Goal: Task Accomplishment & Management: Complete application form

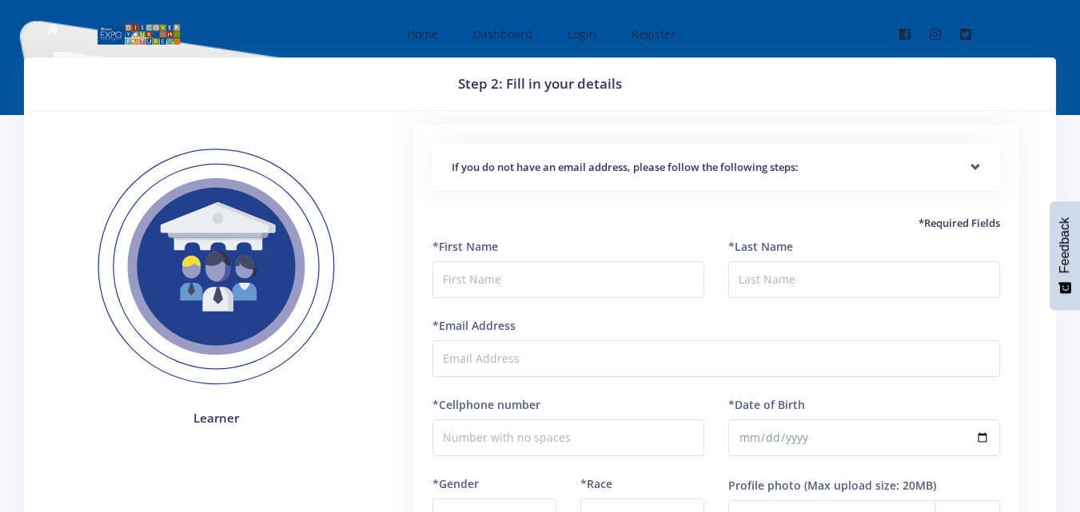
scroll to position [9, 0]
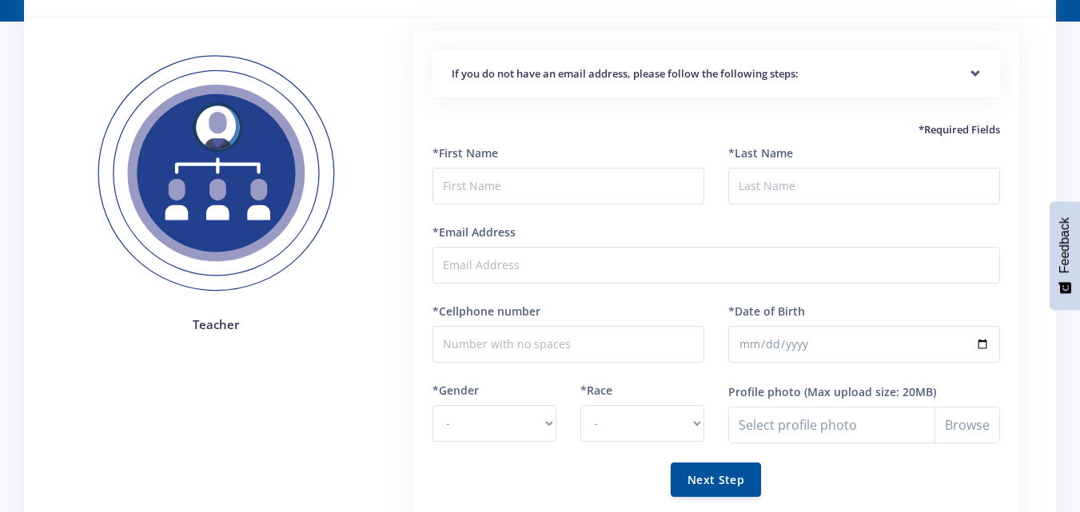
scroll to position [83, 0]
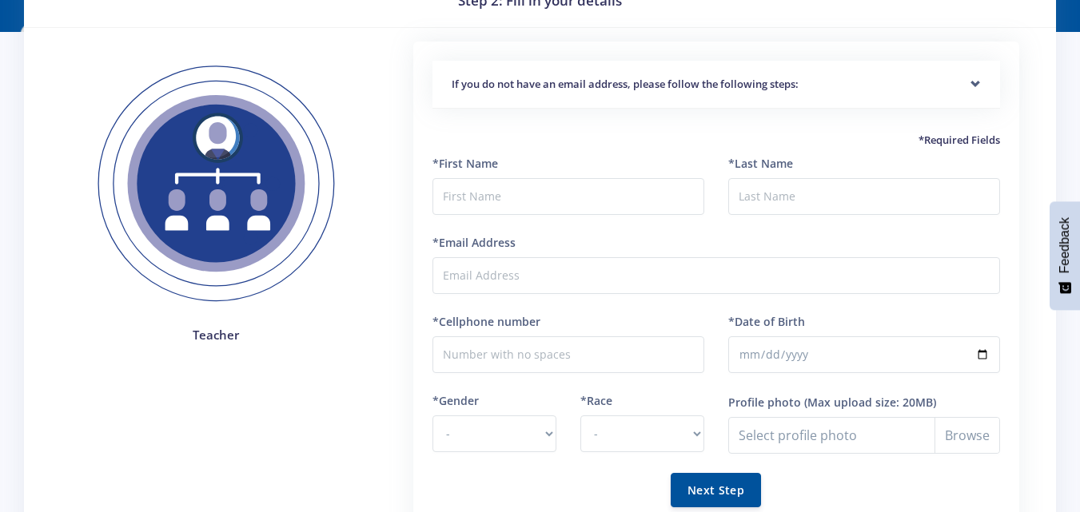
click at [205, 332] on h4 "Teacher" at bounding box center [216, 335] width 285 height 18
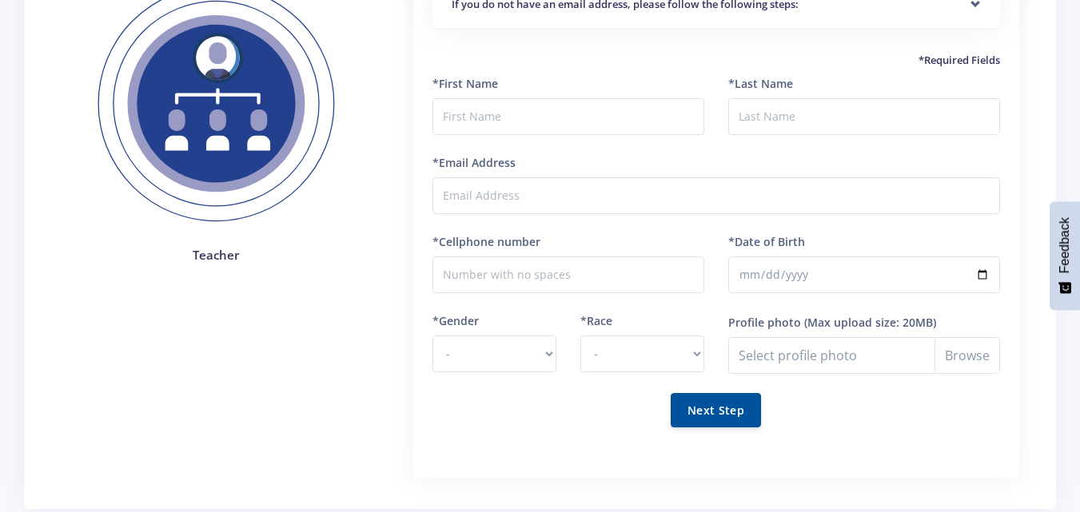
scroll to position [10, 0]
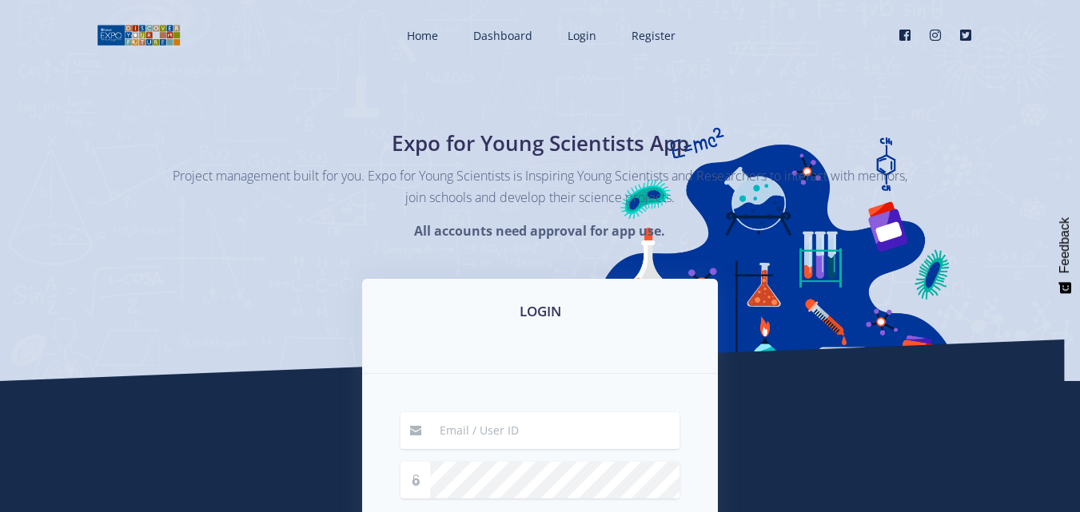
type input "[DOMAIN_NAME][EMAIL_ADDRESS][DOMAIN_NAME]"
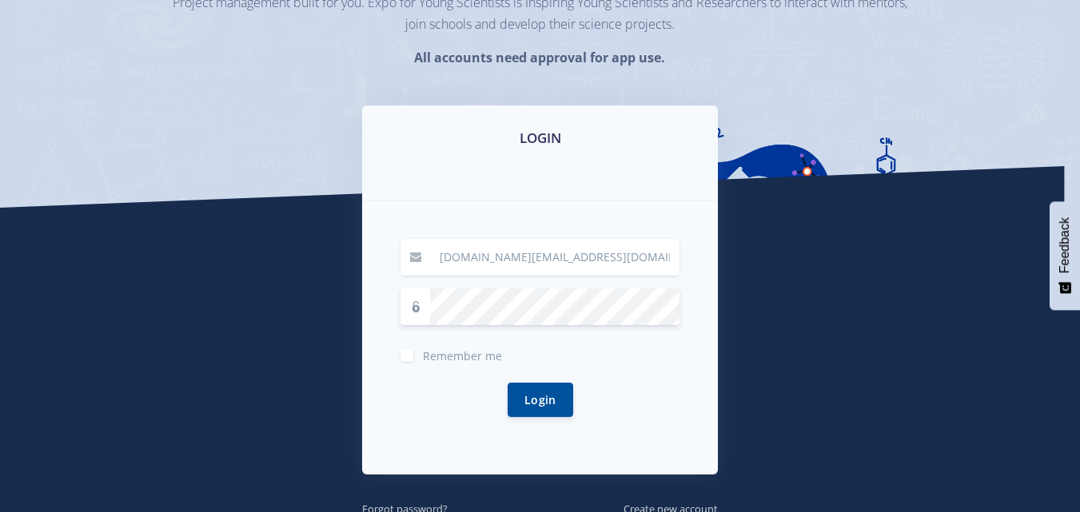
scroll to position [174, 0]
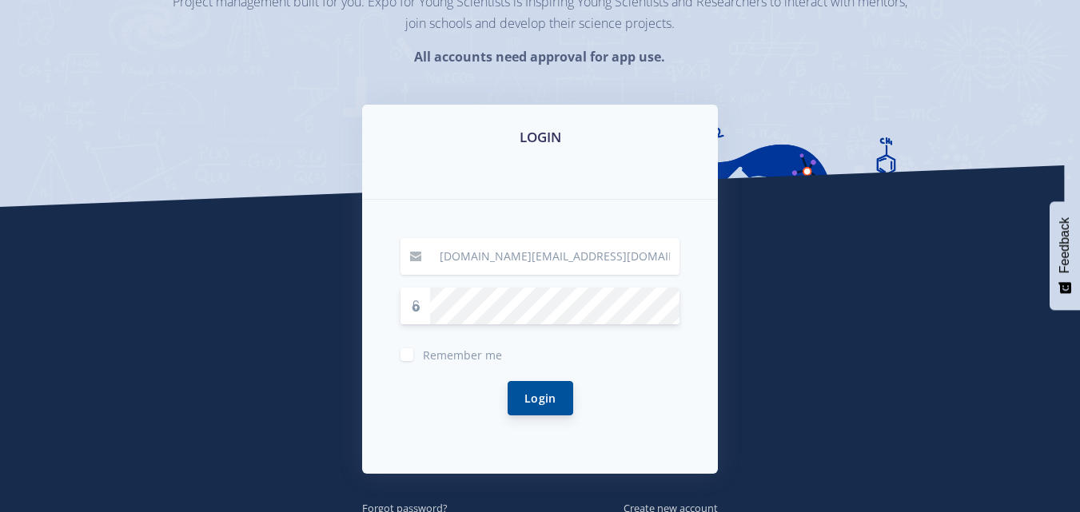
click at [537, 400] on button "Login" at bounding box center [541, 398] width 66 height 34
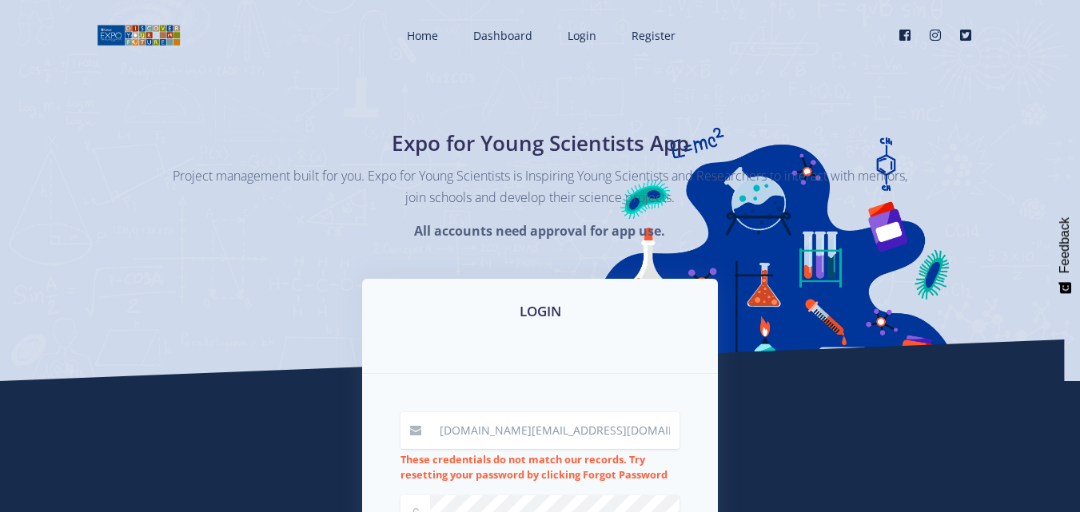
scroll to position [145, 0]
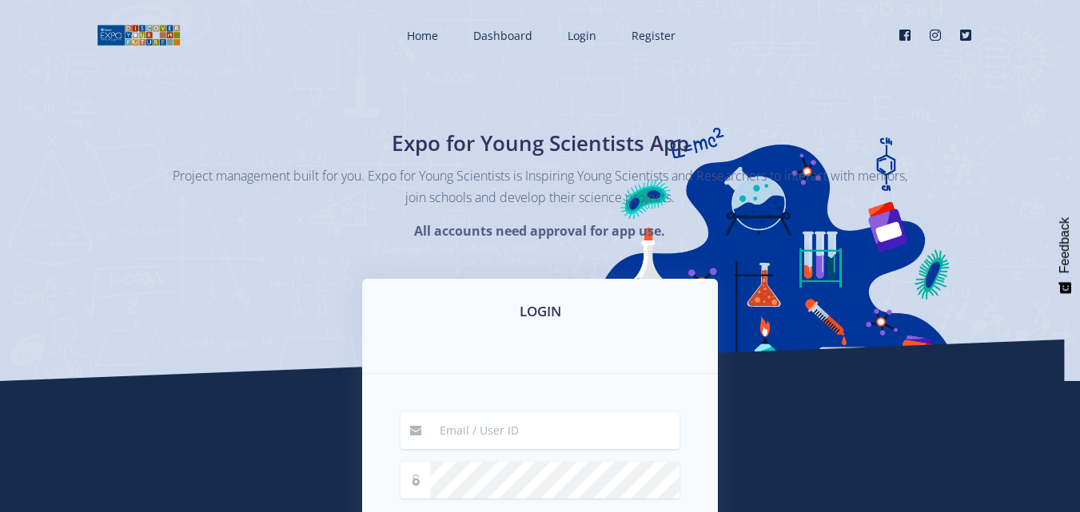
type input "[DOMAIN_NAME][EMAIL_ADDRESS][DOMAIN_NAME]"
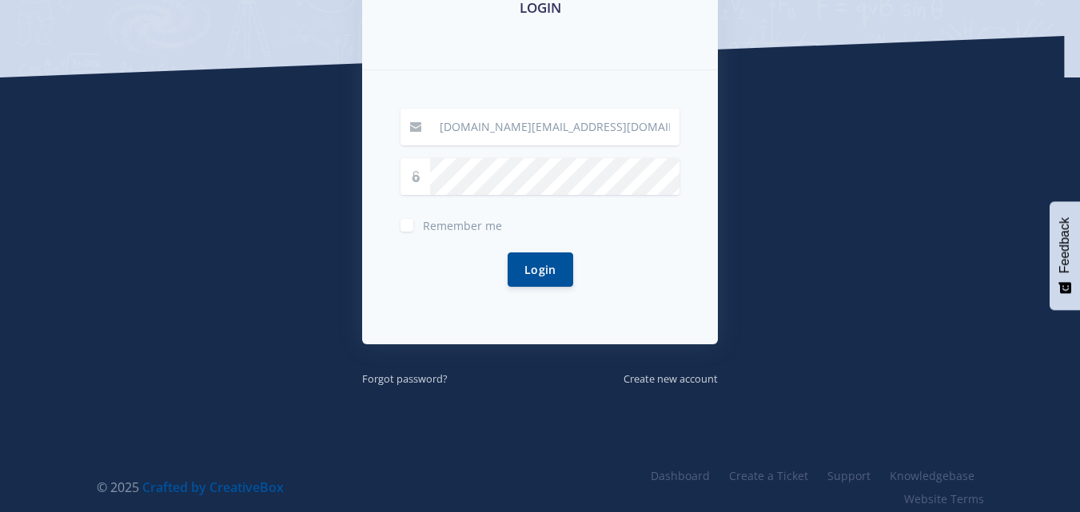
scroll to position [317, 0]
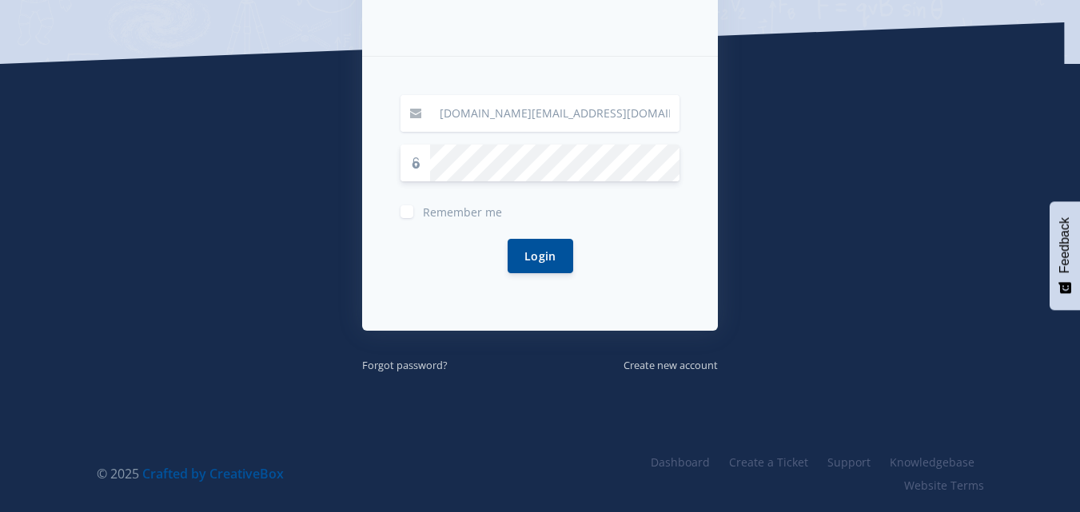
click at [436, 214] on span "Remember me" at bounding box center [462, 212] width 79 height 15
click at [433, 211] on input "Remember me" at bounding box center [428, 206] width 10 height 10
checkbox input "true"
click at [541, 260] on button "Login" at bounding box center [541, 255] width 66 height 34
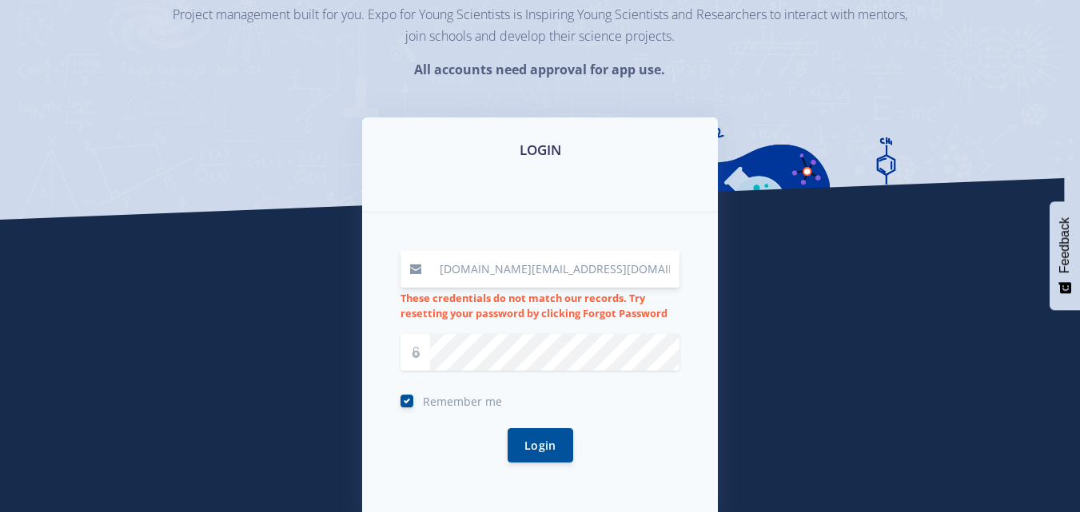
scroll to position [185, 0]
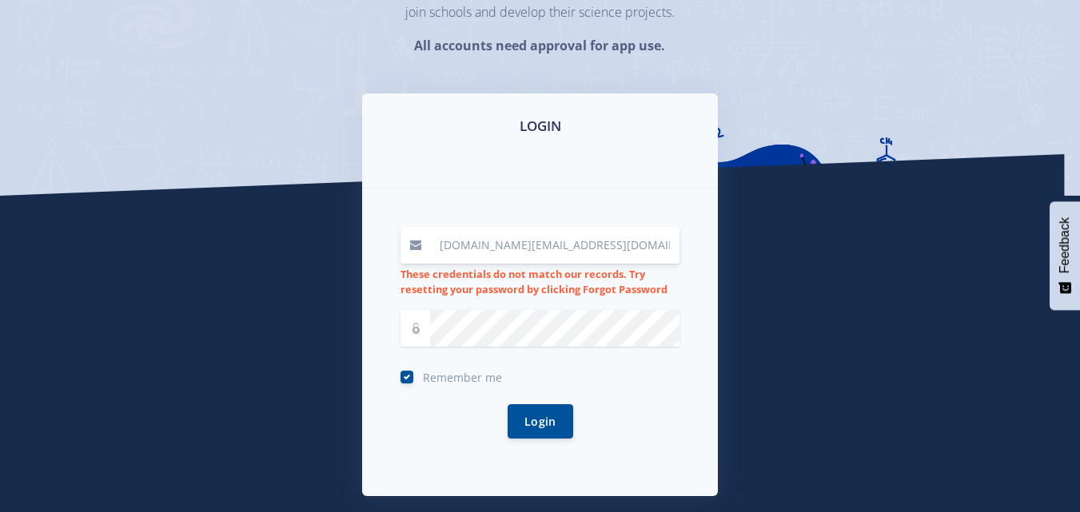
click at [675, 246] on input "nyeleti.chaukenyeleti.chauke.nc@gmail.com" at bounding box center [554, 245] width 249 height 37
type input "n"
type input "[DOMAIN_NAME][EMAIL_ADDRESS][DOMAIN_NAME]"
click at [642, 401] on div "Login" at bounding box center [539, 421] width 279 height 73
click at [437, 452] on div "Login" at bounding box center [539, 421] width 279 height 73
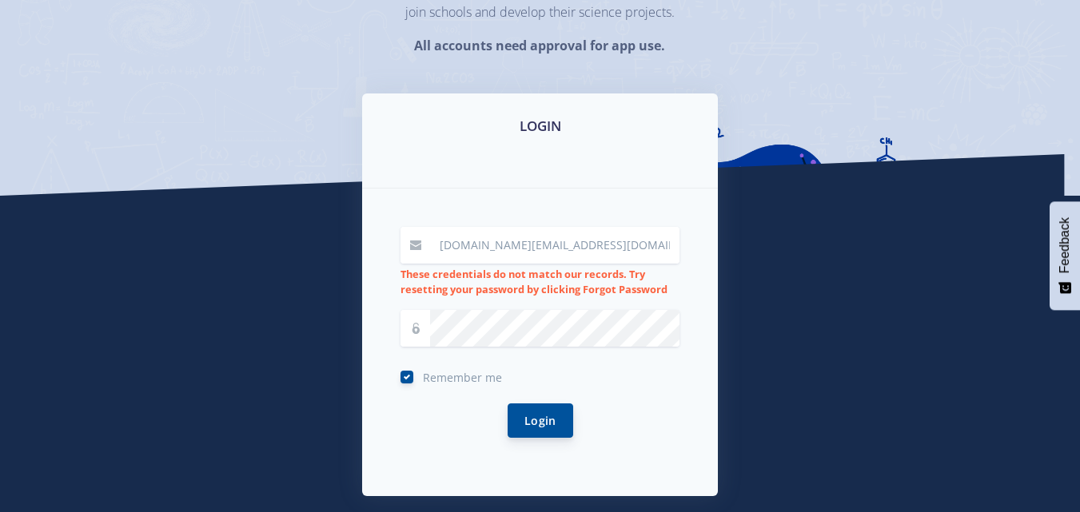
click at [535, 421] on button "Login" at bounding box center [541, 421] width 66 height 34
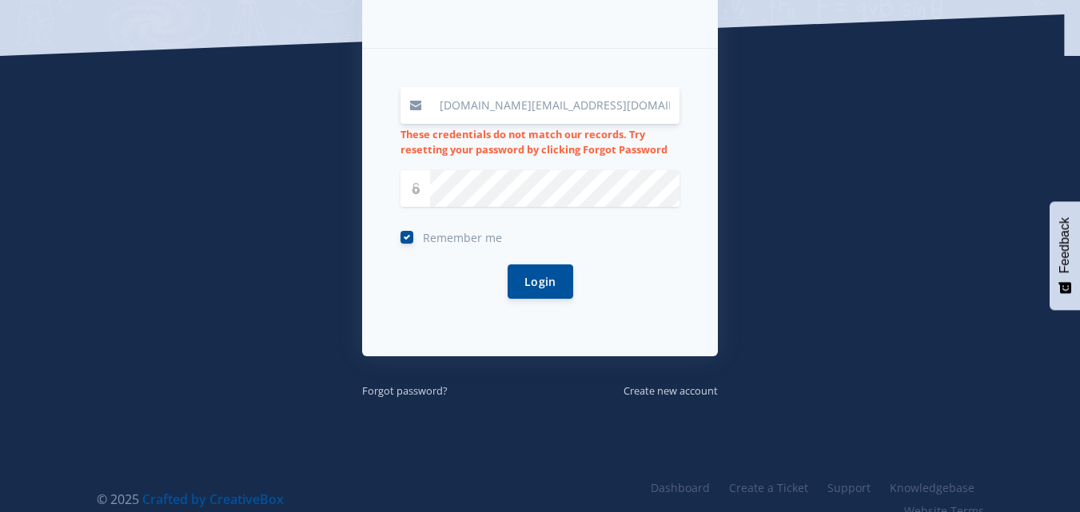
scroll to position [307, 0]
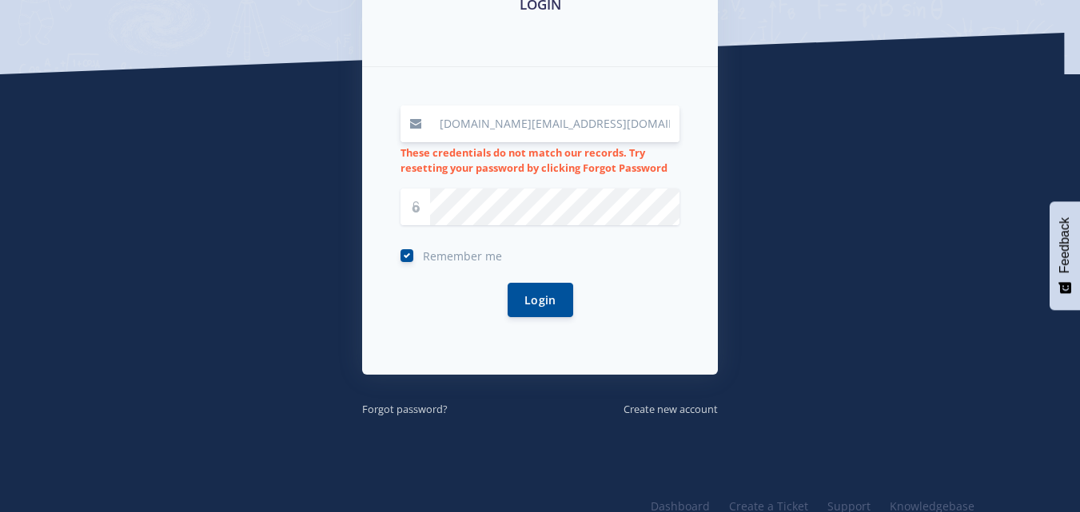
click at [542, 229] on form "nyeleti.chauke.nc@gmail.com These credentials do not match our records. Try res…" at bounding box center [539, 221] width 279 height 231
click at [459, 279] on div "Login" at bounding box center [539, 300] width 279 height 73
click at [539, 305] on button "Login" at bounding box center [541, 299] width 66 height 34
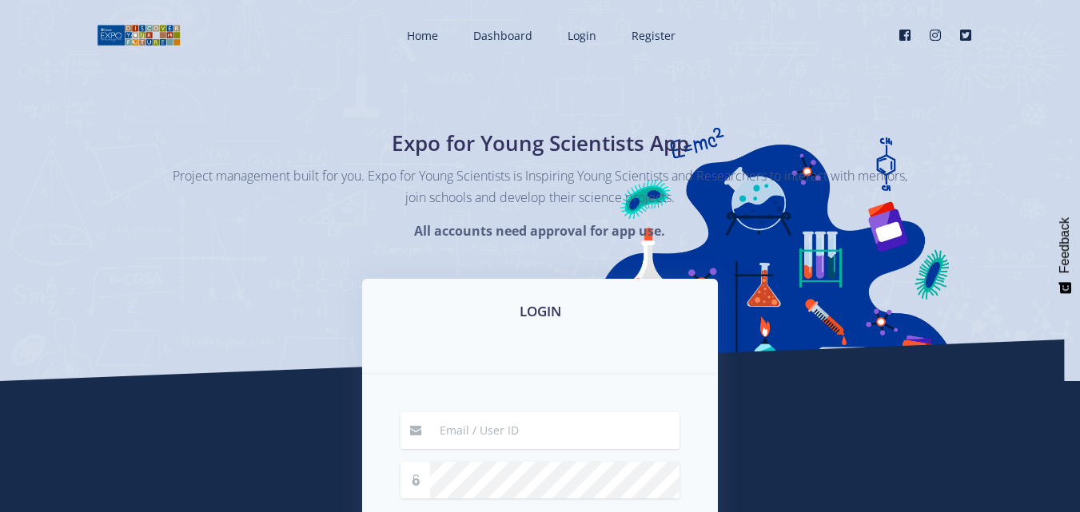
type input "[DOMAIN_NAME][EMAIL_ADDRESS][DOMAIN_NAME]"
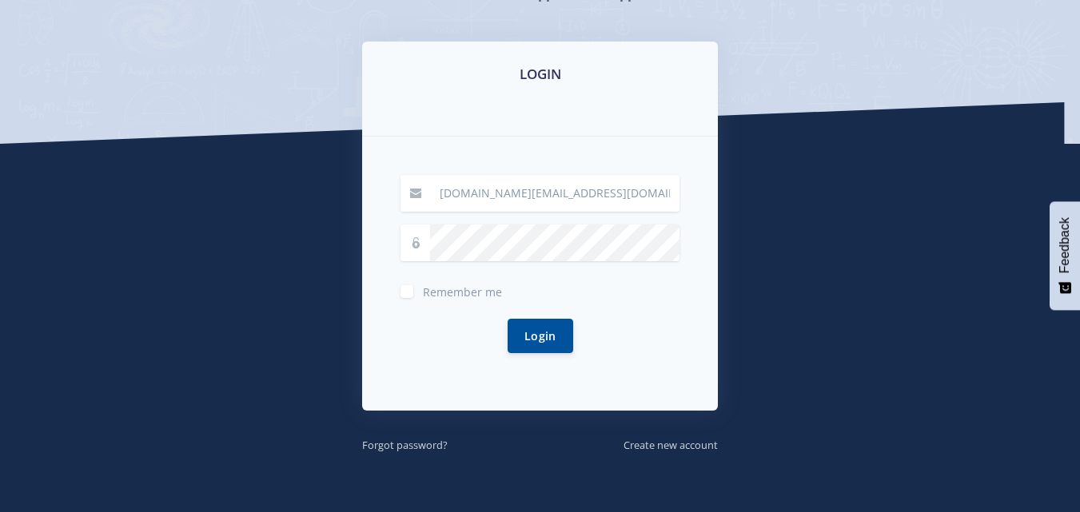
scroll to position [241, 0]
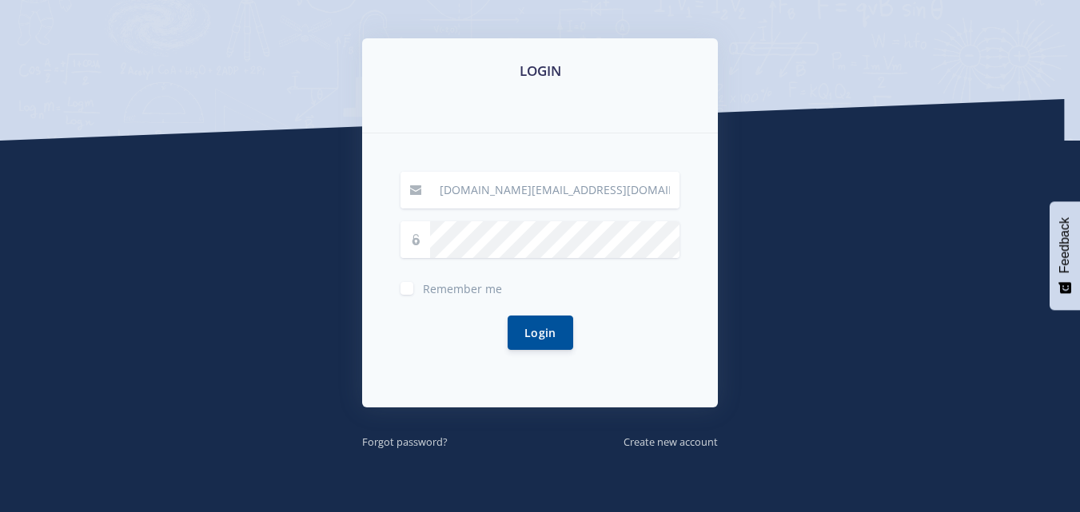
click at [436, 285] on span "Remember me" at bounding box center [462, 288] width 79 height 15
click at [433, 285] on input "Remember me" at bounding box center [428, 282] width 10 height 10
checkbox input "true"
drag, startPoint x: 411, startPoint y: 430, endPoint x: 412, endPoint y: 448, distance: 17.7
click at [412, 448] on div "LOGIN nyeleti.chauke.nc@gmail.com Remember me" at bounding box center [540, 244] width 380 height 412
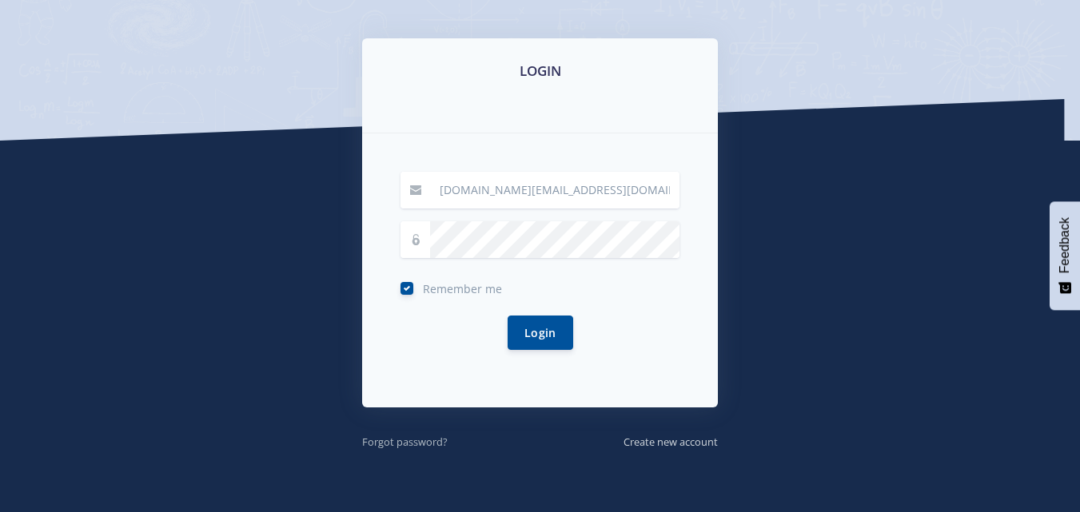
click at [412, 448] on small "Forgot password?" at bounding box center [405, 442] width 86 height 14
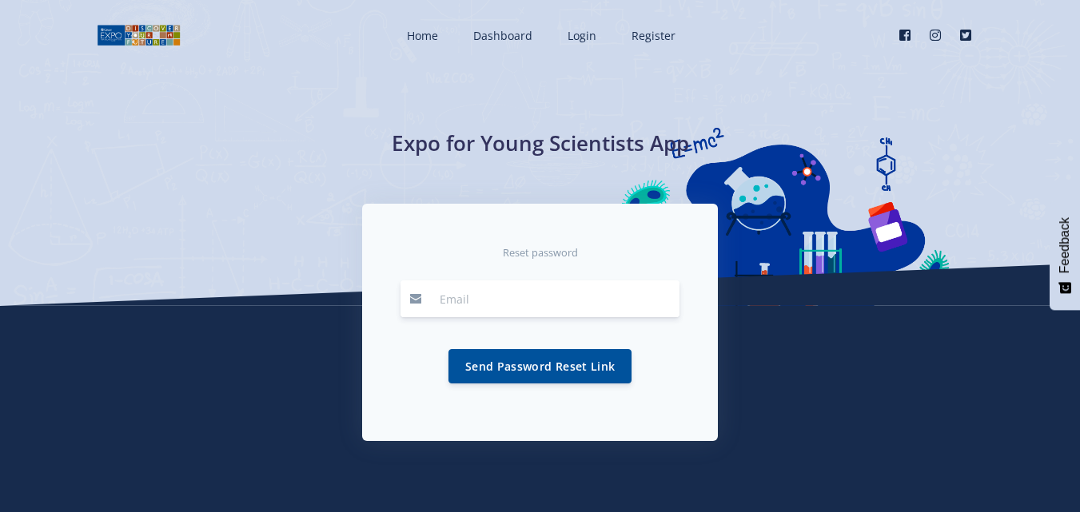
click at [496, 298] on input "email" at bounding box center [554, 299] width 249 height 37
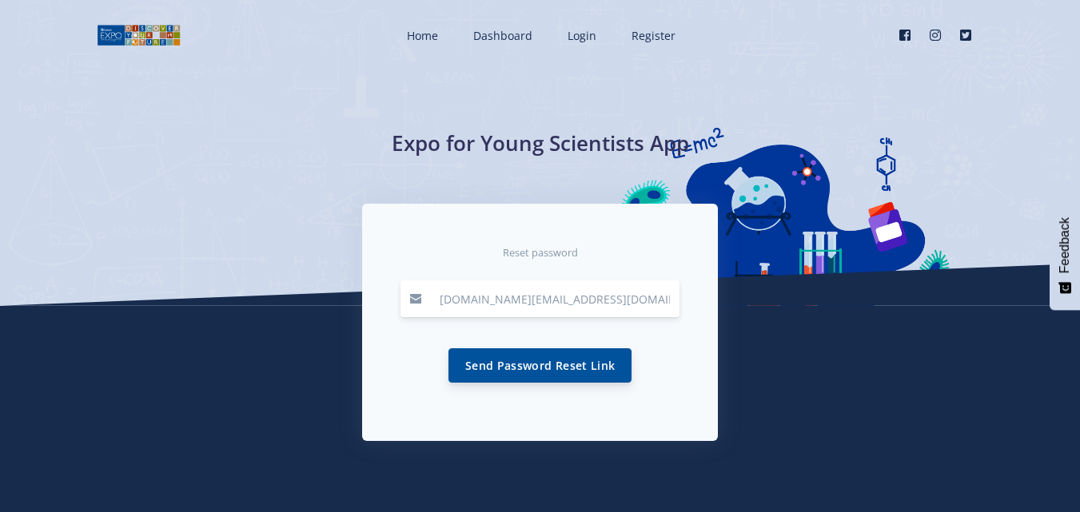
type input "[DOMAIN_NAME][EMAIL_ADDRESS][DOMAIN_NAME]"
click at [500, 367] on button "Send Password Reset Link" at bounding box center [539, 365] width 183 height 34
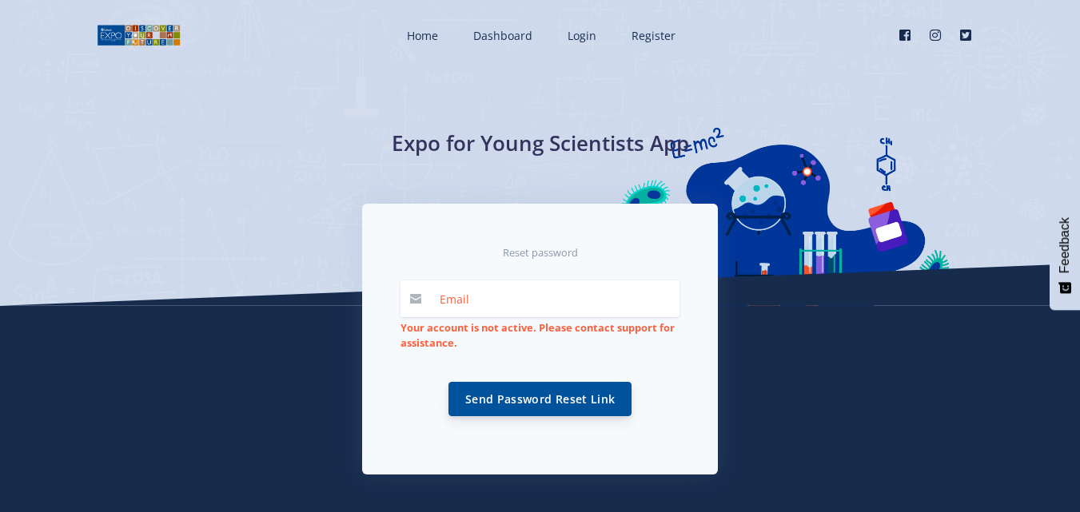
drag, startPoint x: 792, startPoint y: 393, endPoint x: 592, endPoint y: 396, distance: 199.8
click at [592, 396] on div "Reset password Your account is not active. Please contact support for assistanc…" at bounding box center [540, 351] width 911 height 295
click at [592, 396] on button "Send Password Reset Link" at bounding box center [539, 399] width 183 height 34
click at [934, 278] on div "Expo for Young Scientists App" at bounding box center [540, 153] width 1080 height 306
click at [647, 34] on span "Register" at bounding box center [653, 35] width 44 height 15
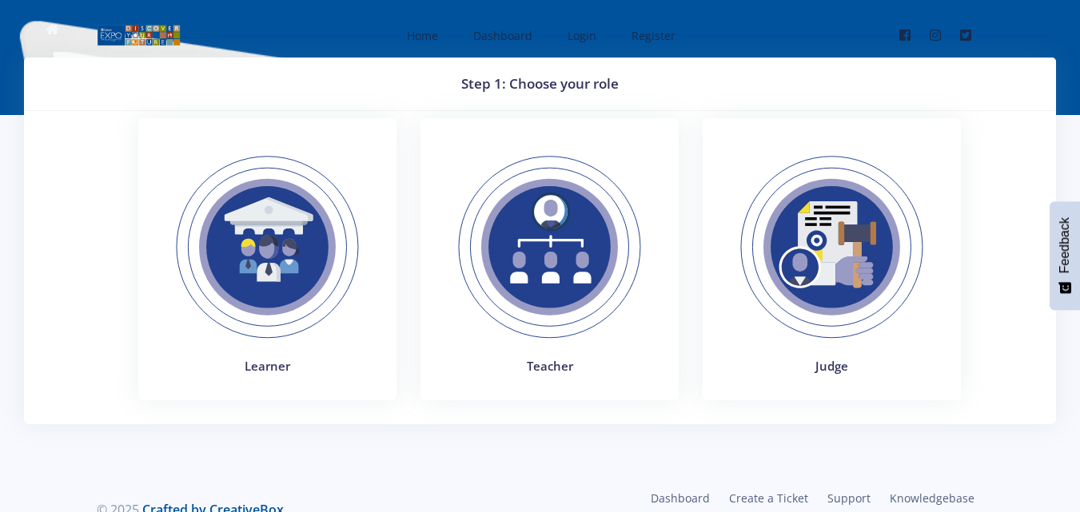
click at [567, 252] on img at bounding box center [550, 247] width 220 height 220
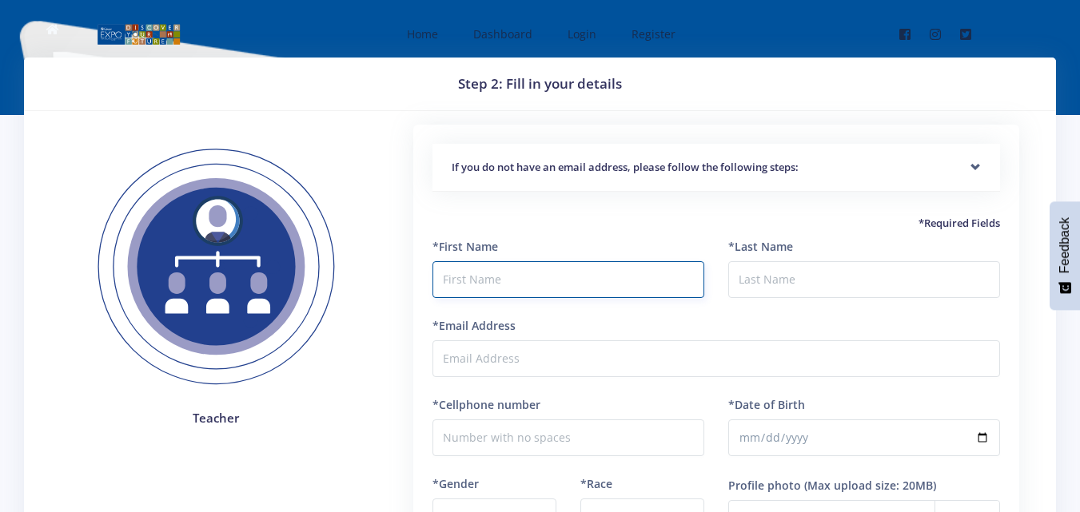
click at [637, 289] on input "text" at bounding box center [568, 279] width 272 height 37
type input "Nyeleti Appreciate"
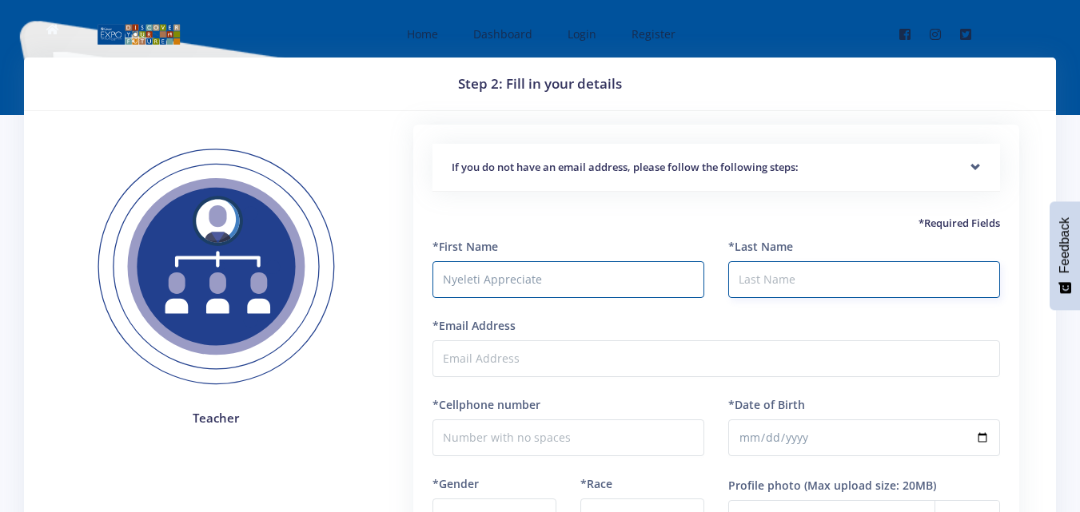
click at [766, 286] on input "*Last Name" at bounding box center [864, 279] width 272 height 37
type input "Chauke"
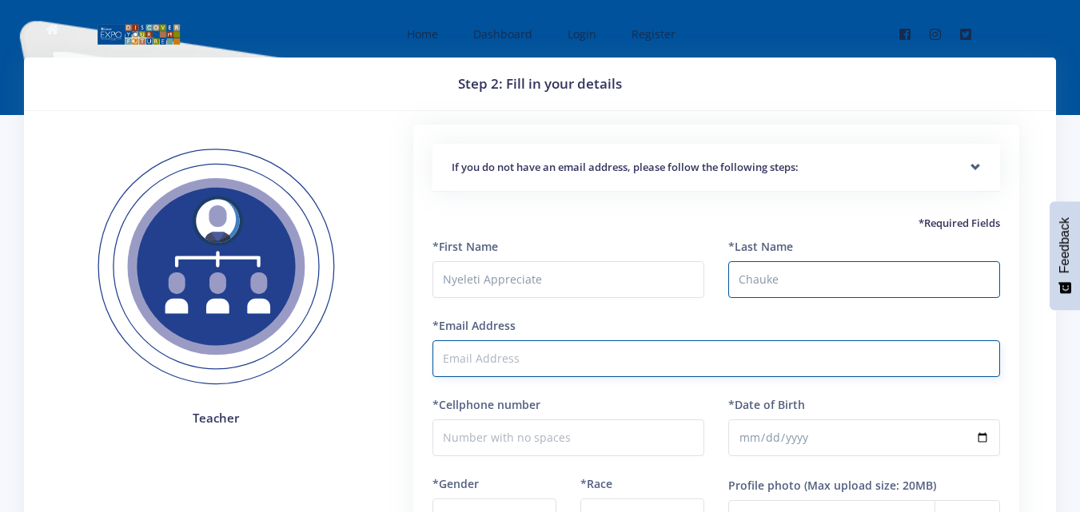
click at [535, 360] on input "*Email Address" at bounding box center [715, 358] width 567 height 37
type input "[DOMAIN_NAME][EMAIL_ADDRESS][DOMAIN_NAME]"
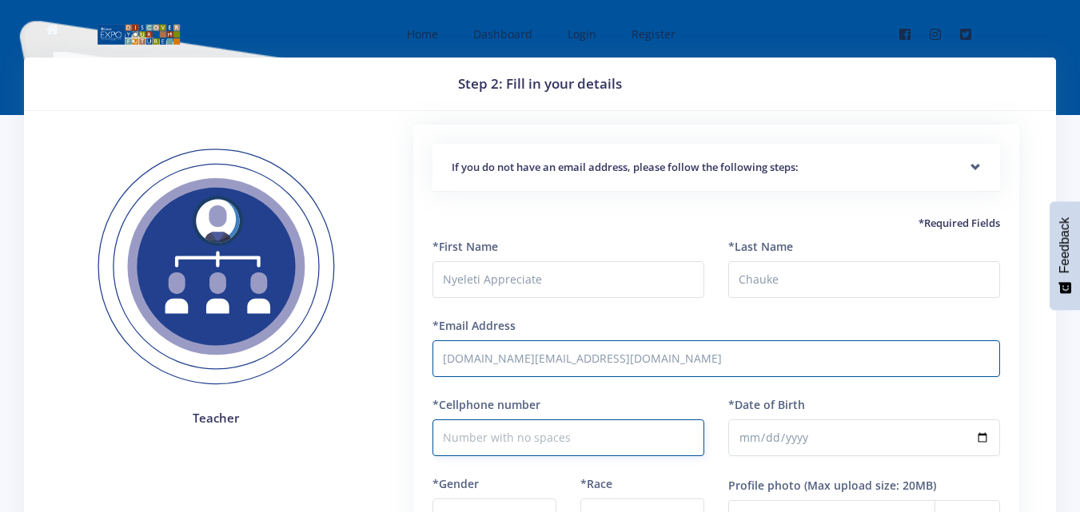
click at [526, 433] on input "*Cellphone number" at bounding box center [568, 438] width 272 height 37
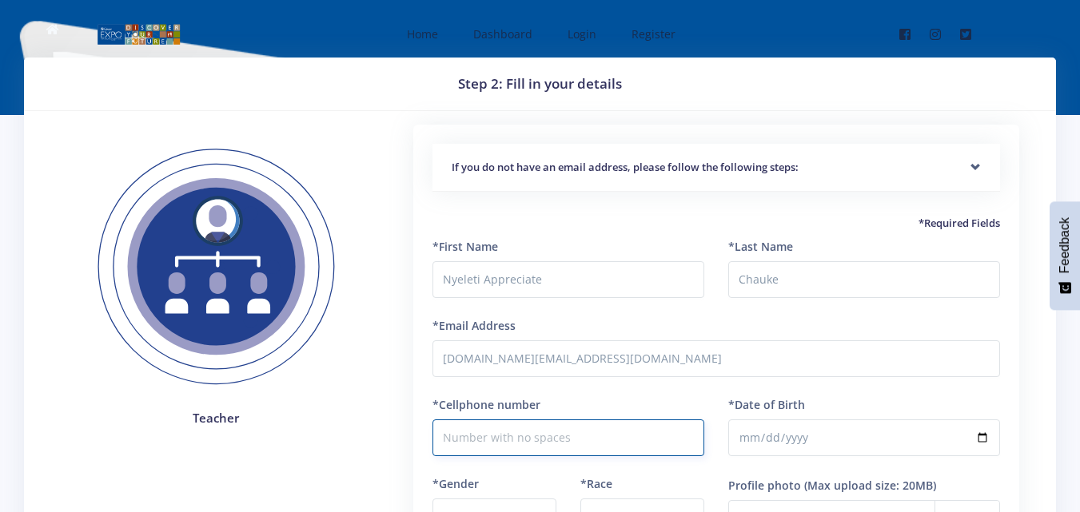
type input "0810191976"
click at [752, 441] on input "*Date of Birth" at bounding box center [864, 438] width 272 height 37
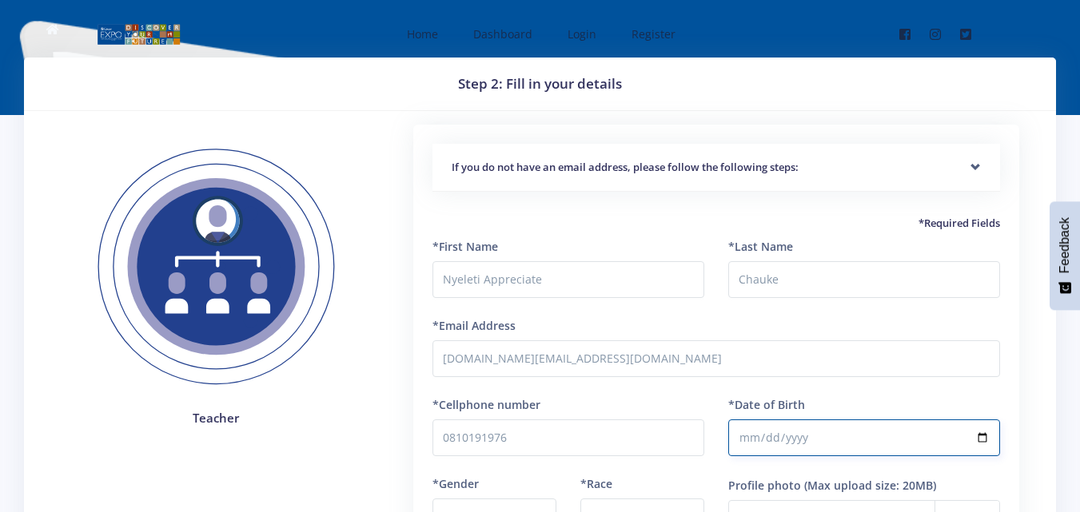
type input "1994-11-06"
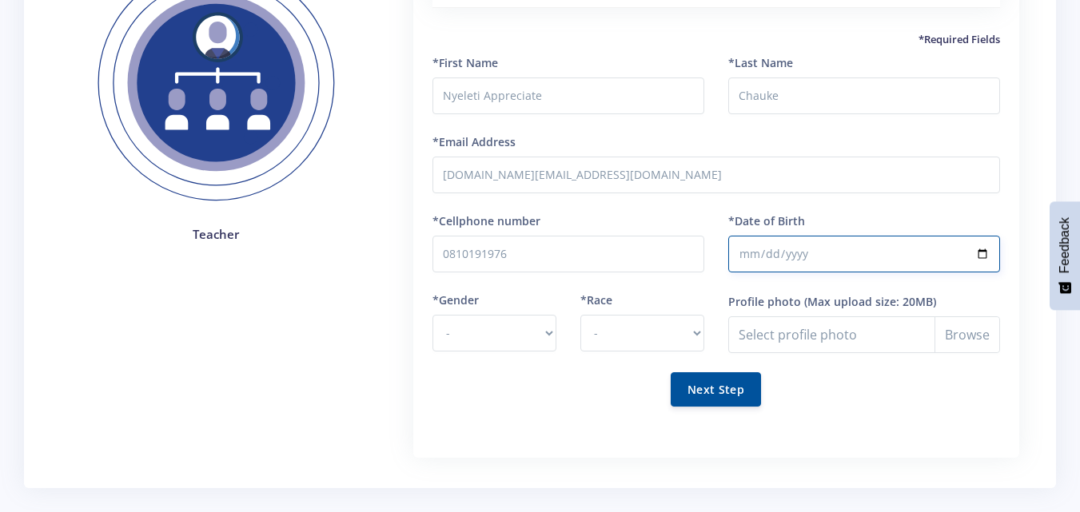
scroll to position [210, 0]
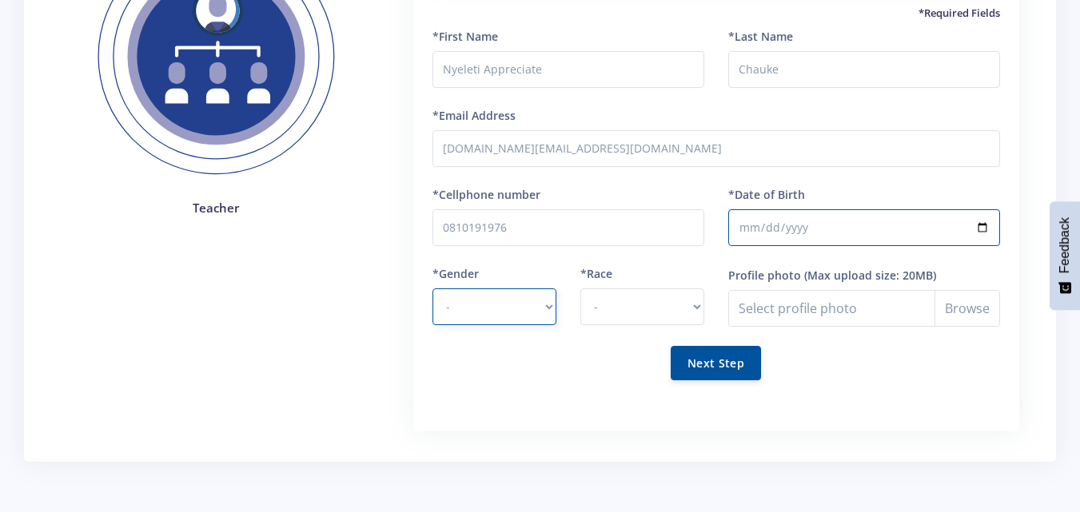
click at [539, 306] on select "- Male Female" at bounding box center [494, 307] width 124 height 37
select select "F"
click at [432, 289] on select "- Male Female" at bounding box center [494, 307] width 124 height 37
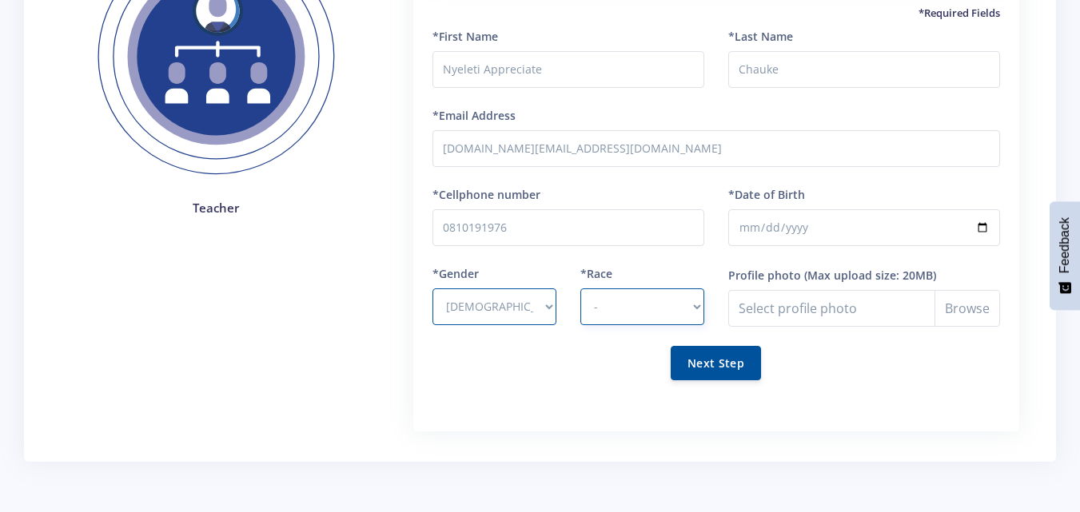
click at [627, 306] on select "- African Asian Coloured Indian White Other" at bounding box center [642, 307] width 124 height 37
select select "African"
click at [580, 289] on select "- African Asian Coloured Indian White Other" at bounding box center [642, 307] width 124 height 37
click at [713, 373] on button "Next Step" at bounding box center [716, 362] width 90 height 34
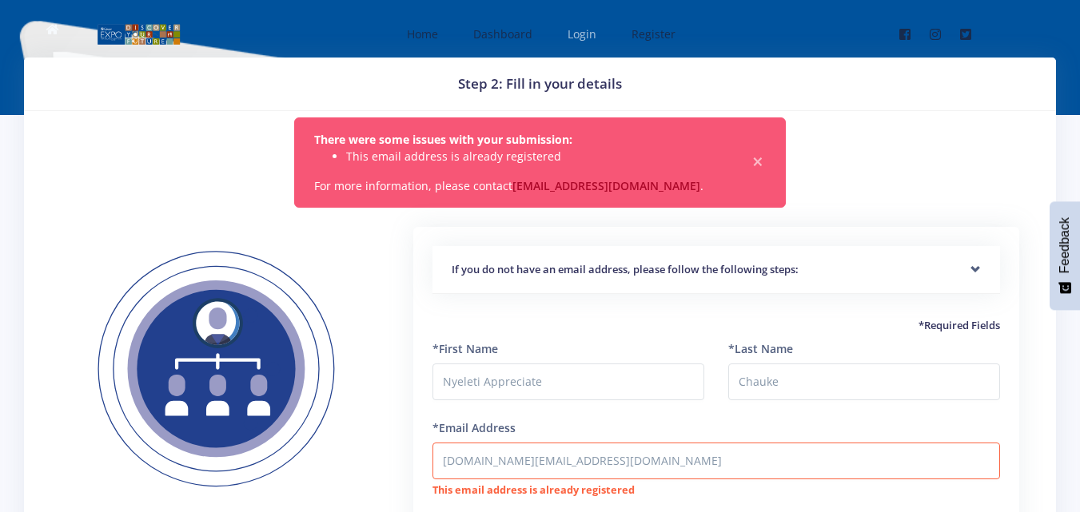
click at [592, 35] on span "Login" at bounding box center [581, 33] width 29 height 15
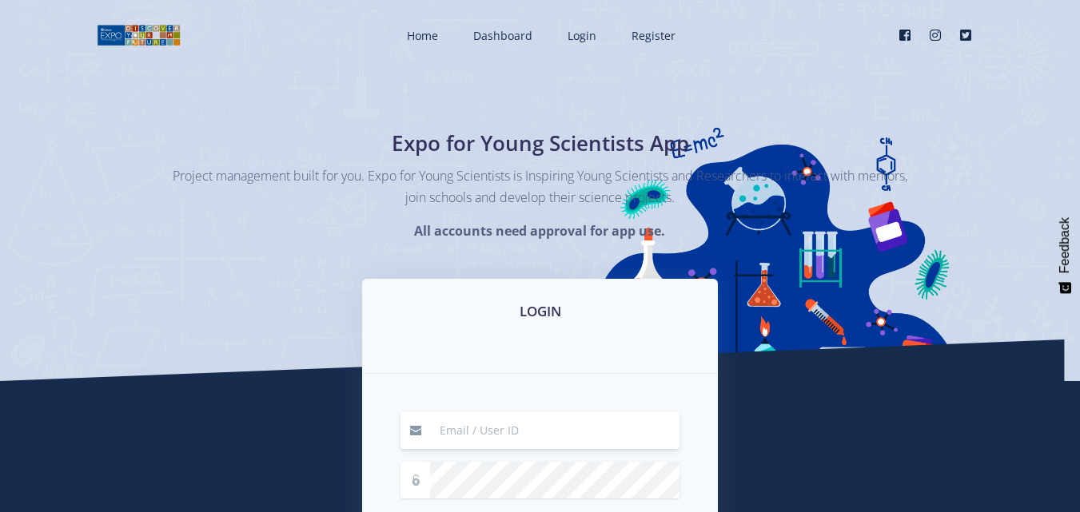
type input "[DOMAIN_NAME][EMAIL_ADDRESS][DOMAIN_NAME]"
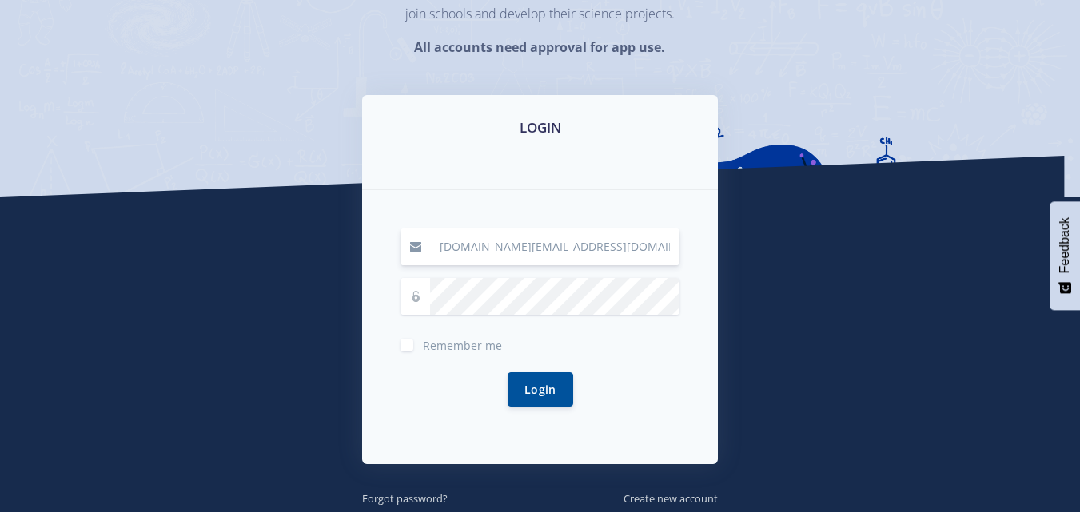
scroll to position [246, 0]
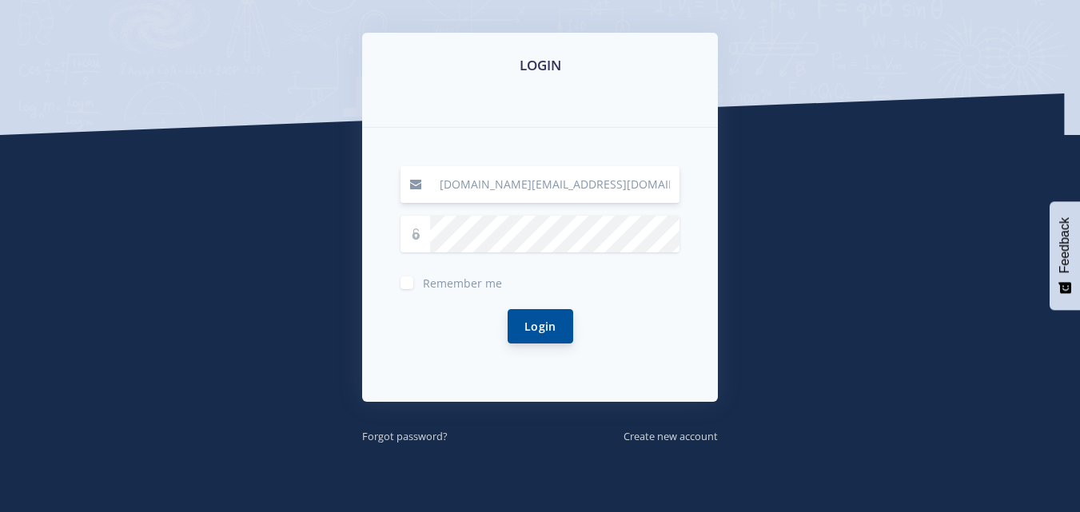
click at [528, 313] on button "Login" at bounding box center [541, 326] width 66 height 34
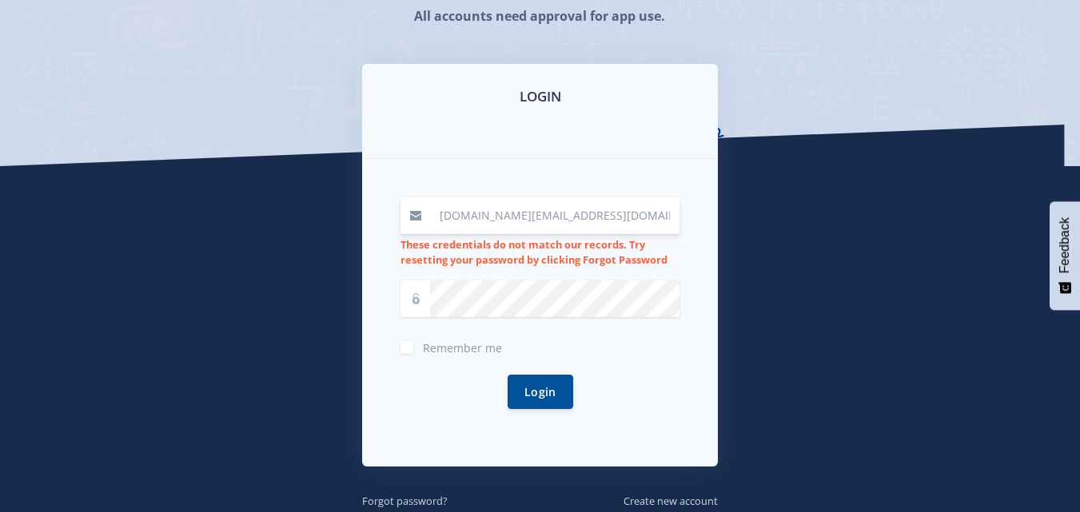
scroll to position [257, 0]
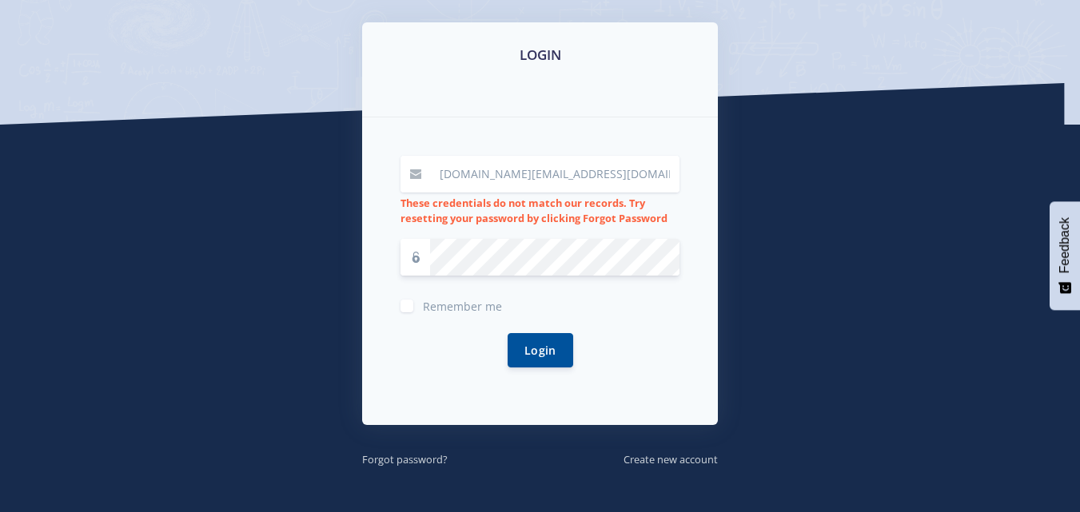
click at [443, 369] on div "Login" at bounding box center [539, 350] width 279 height 73
click at [541, 352] on button "Login" at bounding box center [541, 349] width 66 height 34
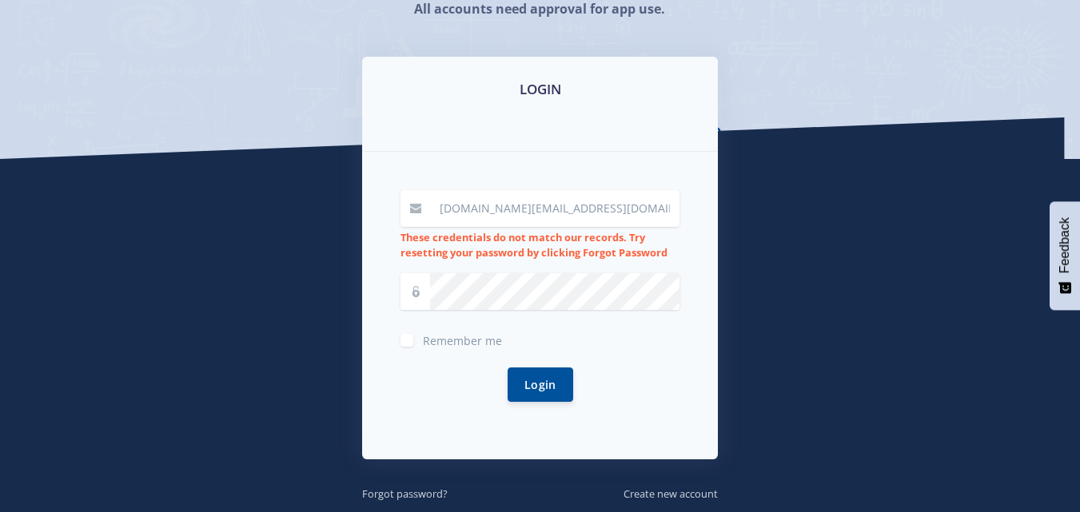
scroll to position [227, 0]
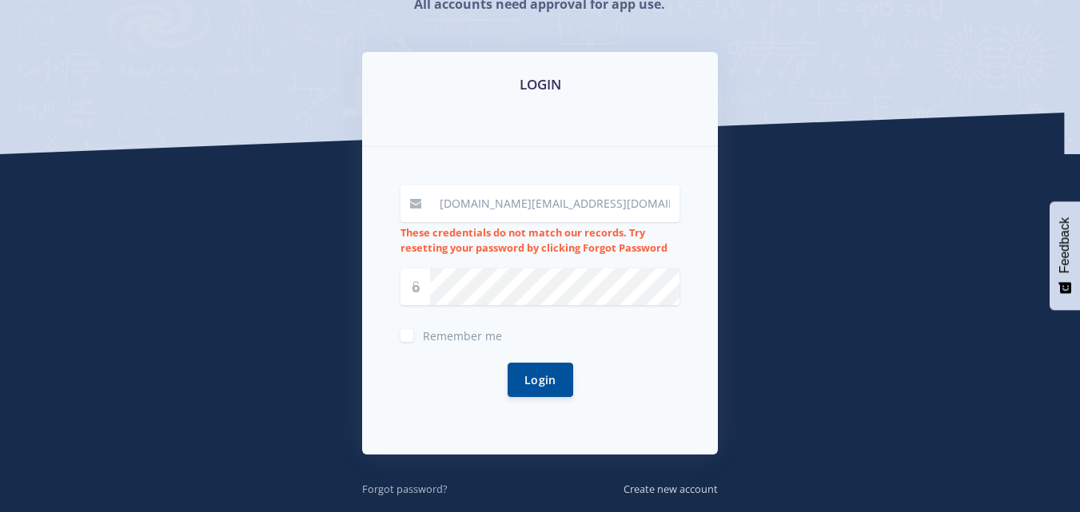
click at [430, 480] on link "Forgot password?" at bounding box center [405, 489] width 86 height 18
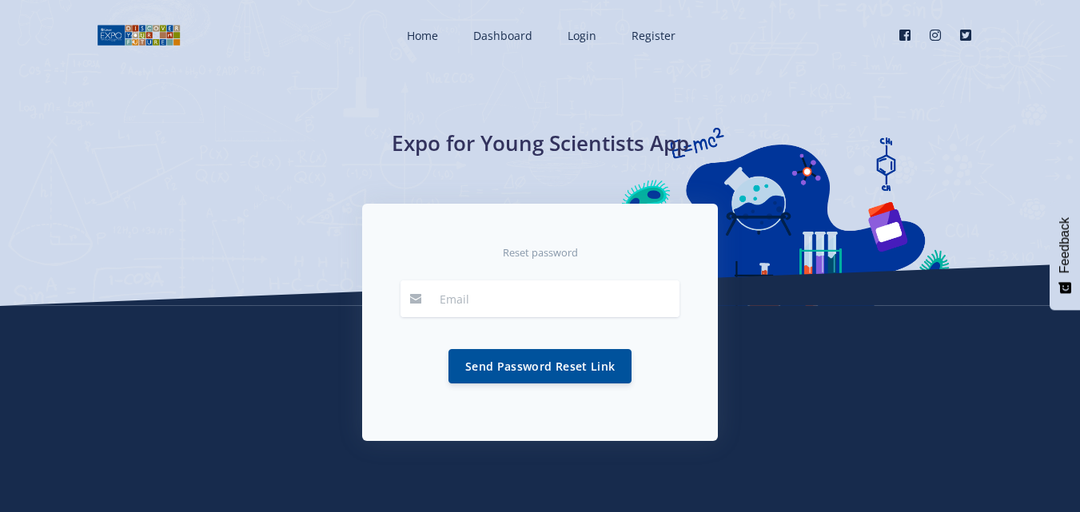
click at [487, 303] on input "email" at bounding box center [554, 299] width 249 height 37
type input "nyeleti.chauke.nc@gmail.com"
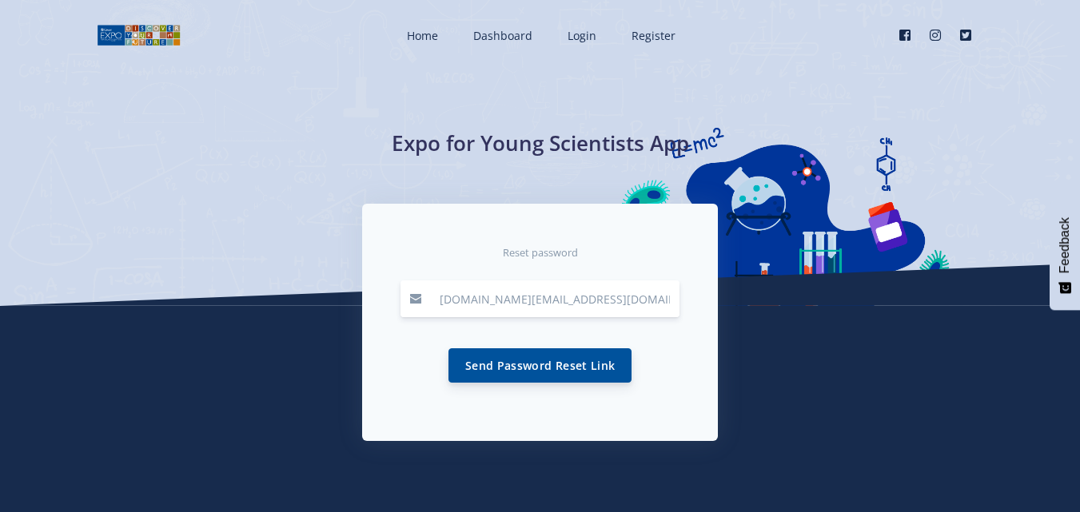
click at [513, 359] on button "Send Password Reset Link" at bounding box center [539, 365] width 183 height 34
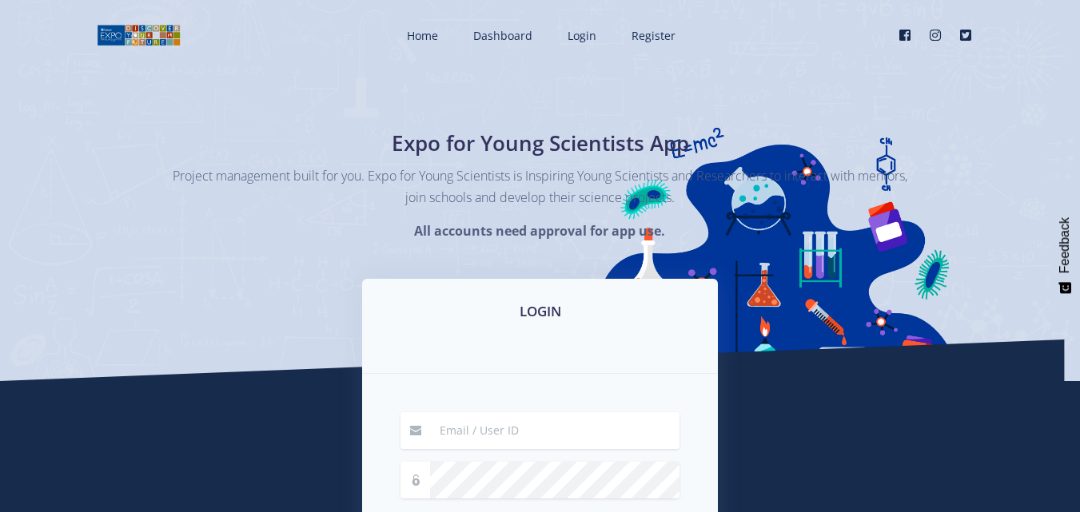
type input "nyeleti.chauke.nc@gmail.com"
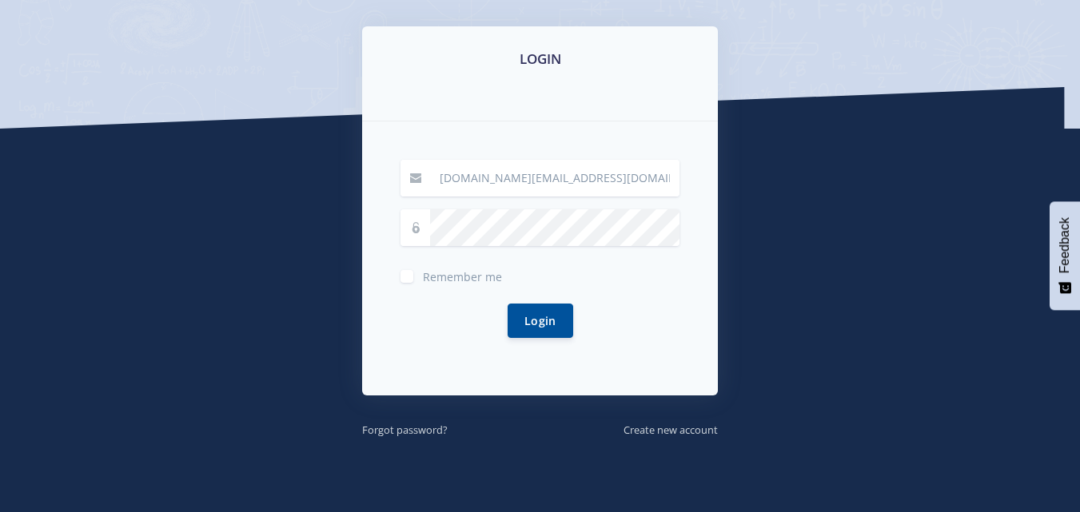
scroll to position [19, 0]
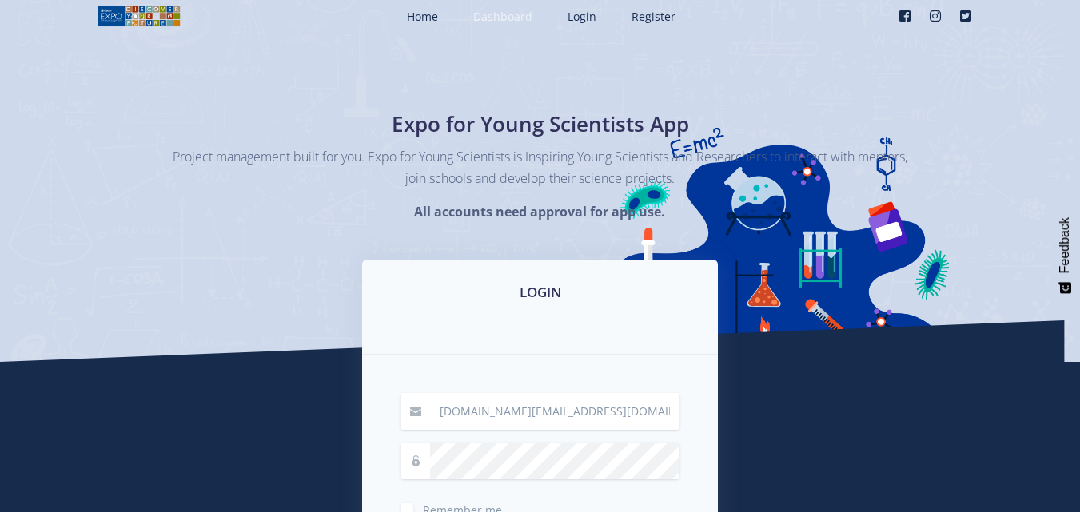
click at [516, 16] on span "Dashboard" at bounding box center [502, 16] width 59 height 15
